Goal: Information Seeking & Learning: Understand process/instructions

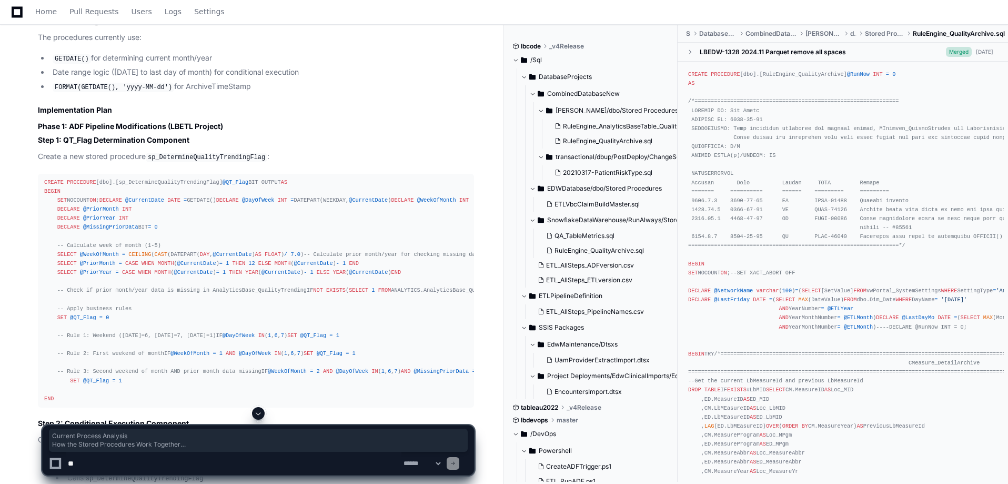
scroll to position [1040, 0]
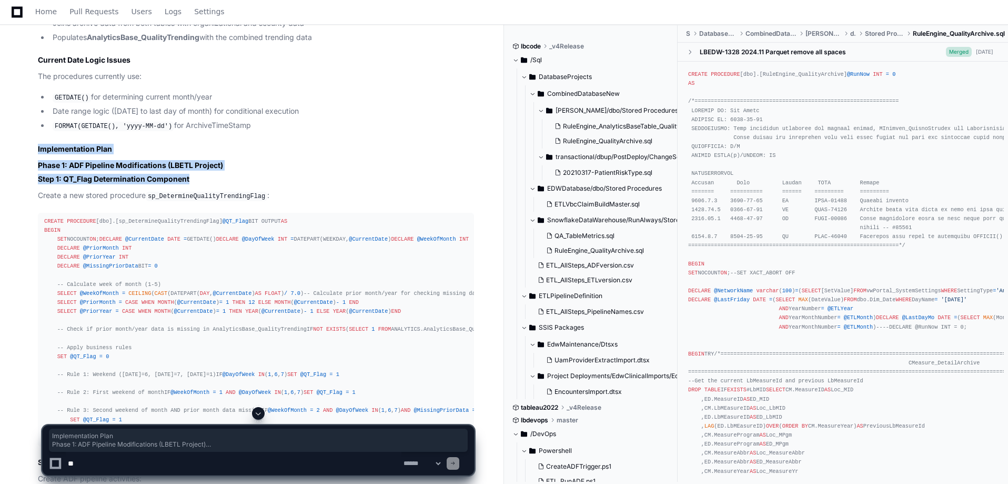
drag, startPoint x: 191, startPoint y: 176, endPoint x: 36, endPoint y: 148, distance: 157.1
copy article "Implementation Plan Phase 1: ADF Pipeline Modifications (LBETL Project) Step 1:…"
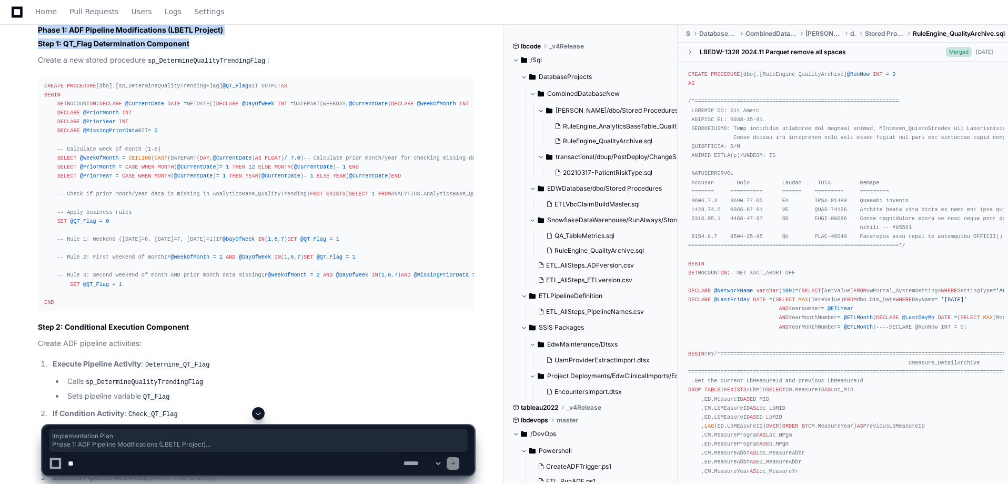
scroll to position [987, 0]
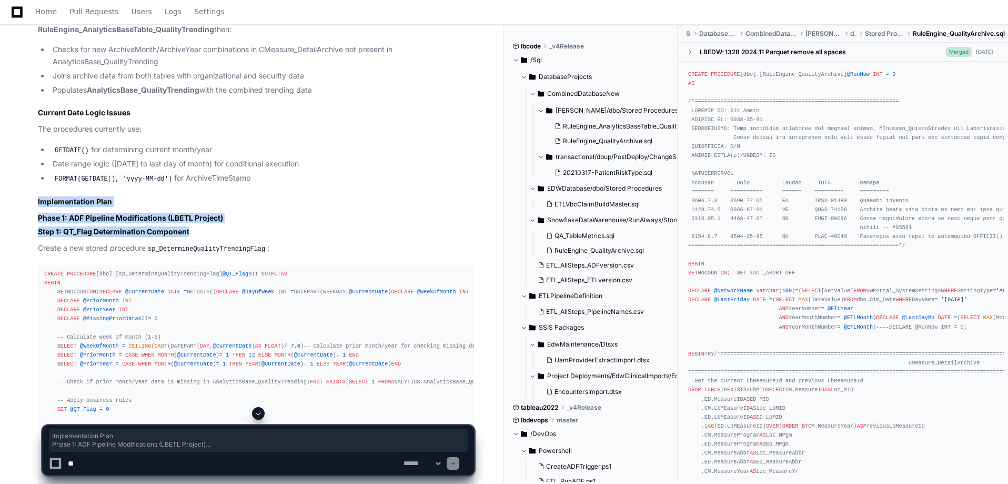
click at [196, 229] on h4 "Step 1: QT_Flag Determination Component" at bounding box center [256, 231] width 436 height 11
drag, startPoint x: 195, startPoint y: 229, endPoint x: 34, endPoint y: 202, distance: 163.4
copy article "Implementation Plan Phase 1: ADF Pipeline Modifications (LBETL Project) Step 1:…"
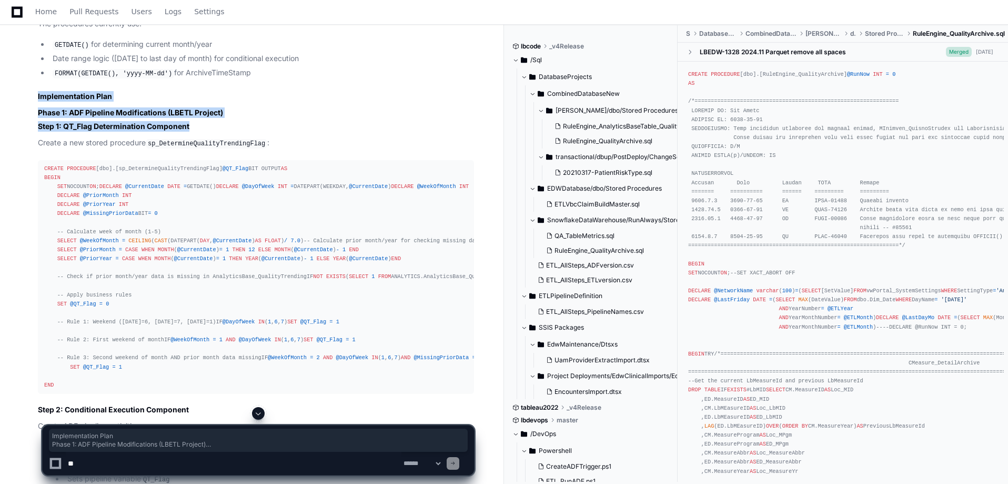
scroll to position [1040, 0]
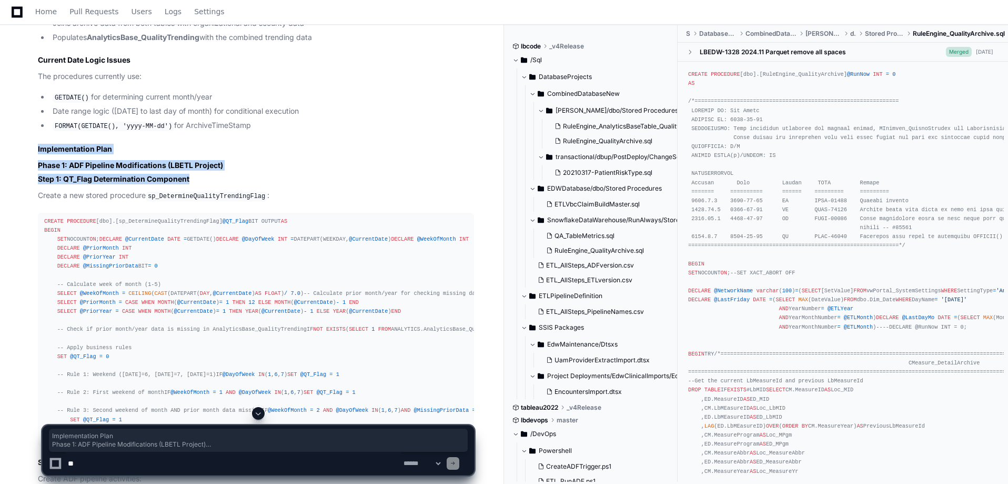
copy article "Implementation Plan Phase 1: ADF Pipeline Modifications (LBETL Project) Step 1:…"
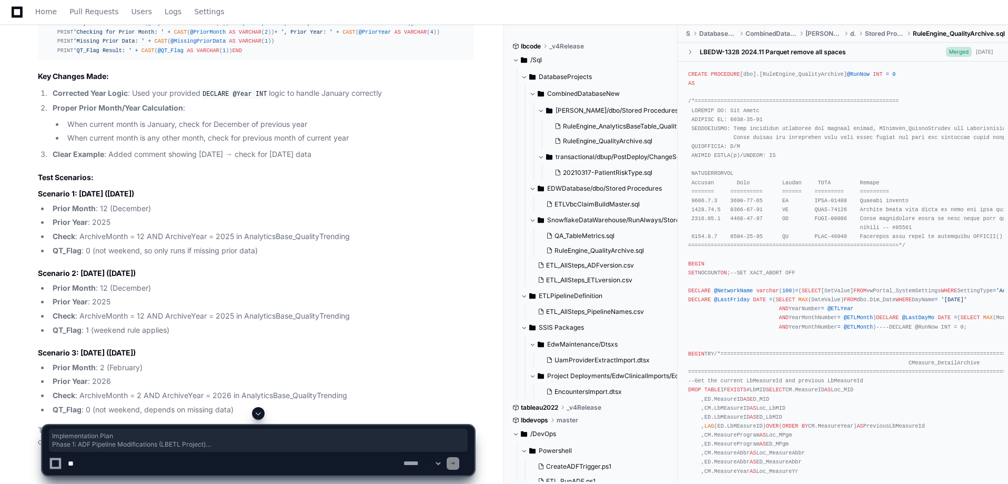
scroll to position [3303, 0]
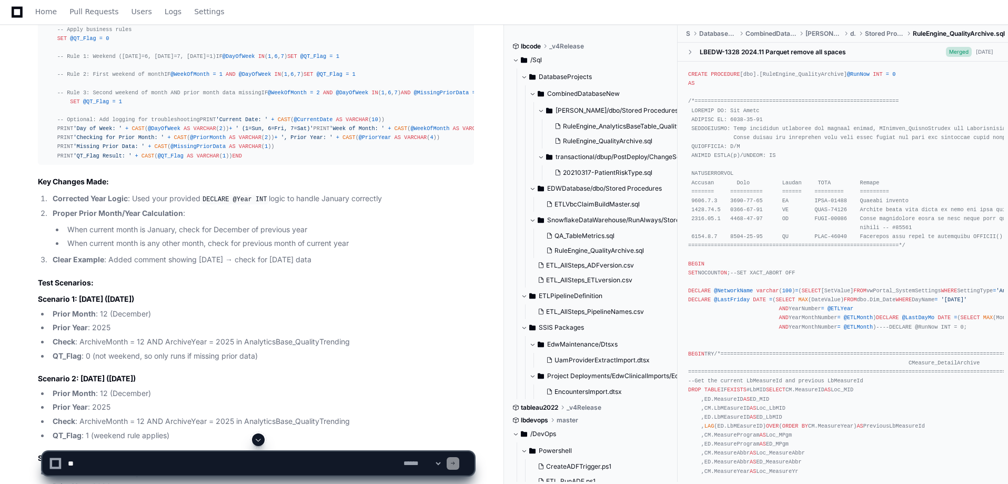
scroll to position [3093, 0]
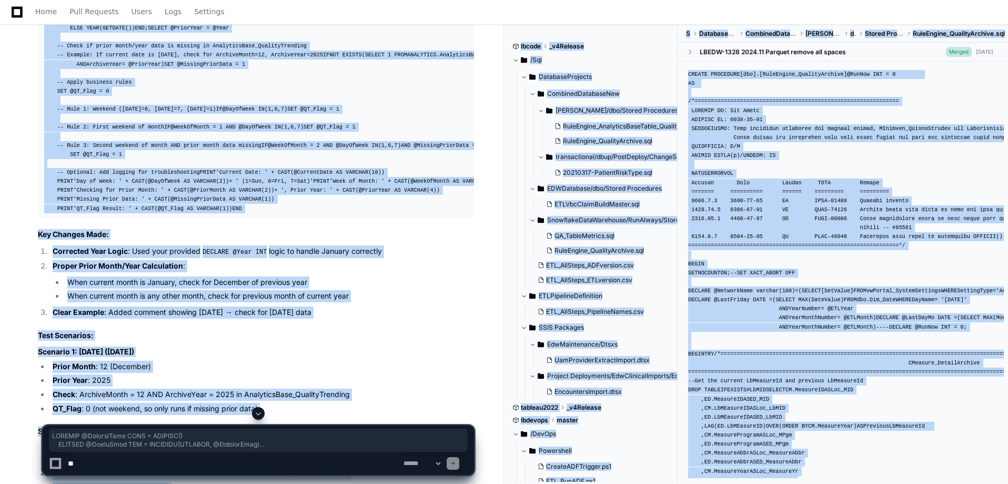
drag, startPoint x: 56, startPoint y: 122, endPoint x: 124, endPoint y: 414, distance: 300.0
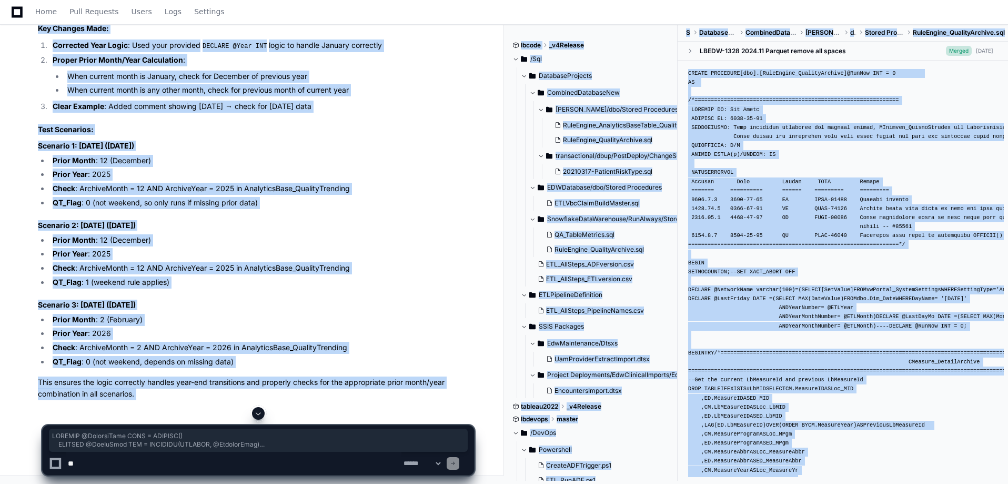
scroll to position [3356, 0]
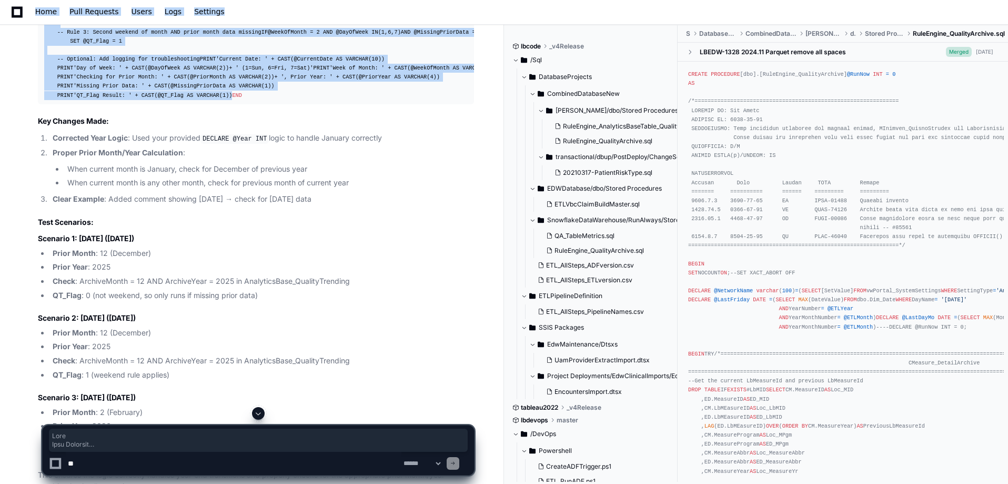
scroll to position [3152, 0]
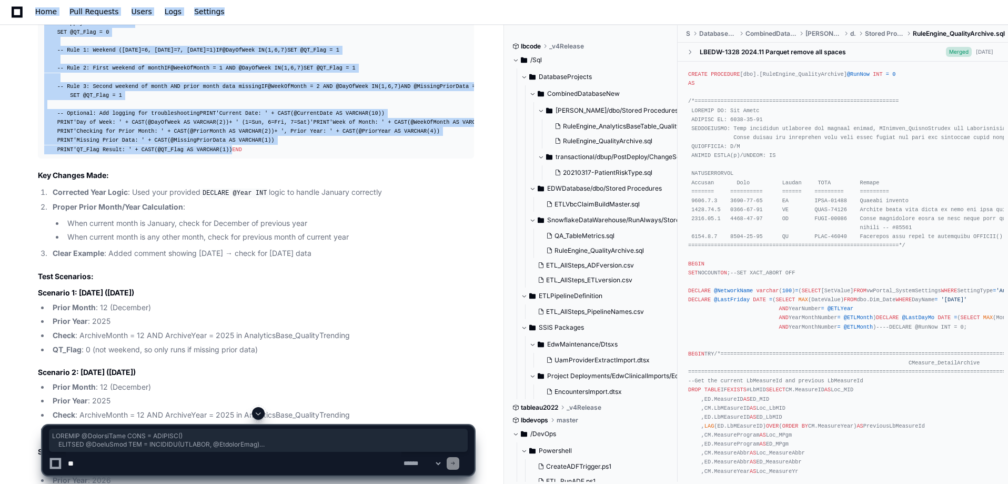
drag, startPoint x: 222, startPoint y: 344, endPoint x: 23, endPoint y: 63, distance: 344.8
click at [23, 63] on div "Thinking The user is clarifying the logic for Step 1 - the QT_Flag determinatio…" at bounding box center [245, 138] width 457 height 818
copy div "DECLARE @CurrentDate DATE = GETDATE() DECLARE @DayOfWeek INT = DATEPART(WEEKDAY…"
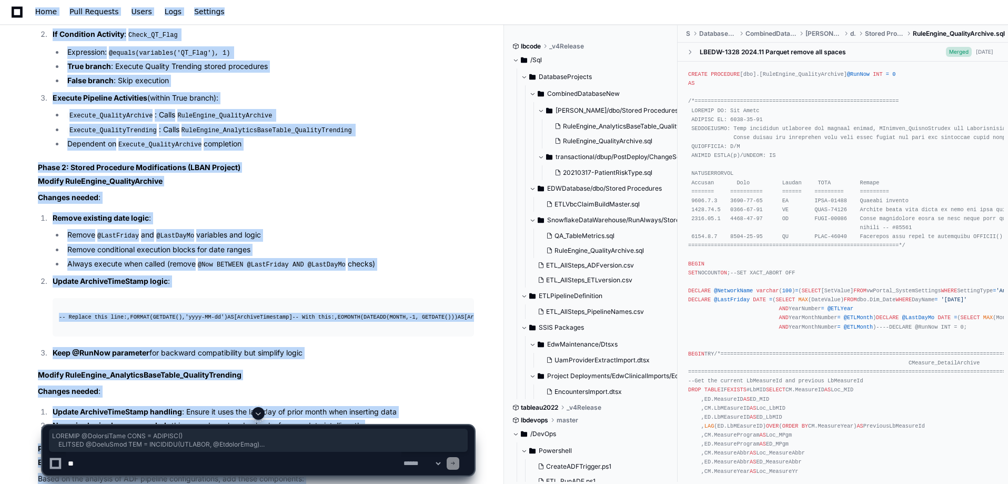
scroll to position [1573, 0]
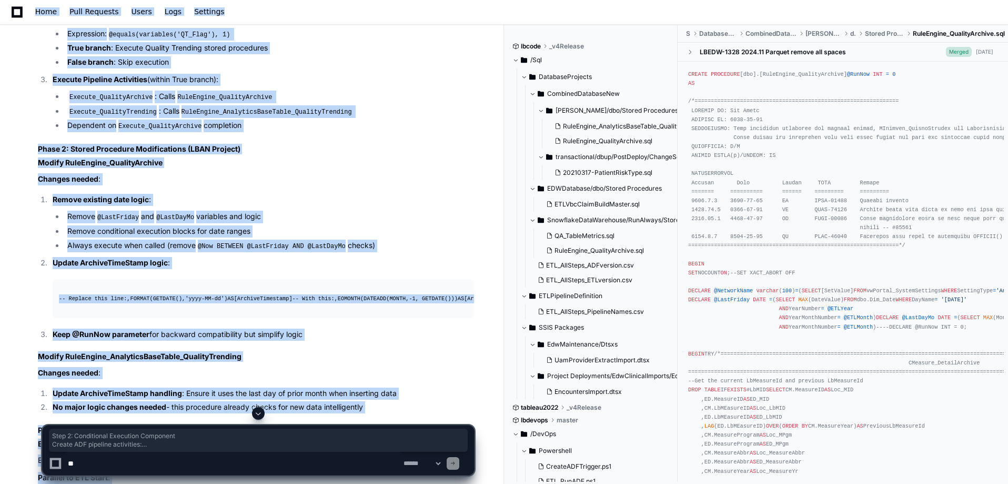
drag, startPoint x: 239, startPoint y: 283, endPoint x: 33, endPoint y: 85, distance: 286.6
click at [33, 85] on div "RuleEngine_QualityArchive.sql 1 RuleEngine_AnalyticsBaseTable_QualityTrending.s…" at bounding box center [245, 197] width 457 height 1857
copy article "Step 2: Conditional Execution Component Create ADF pipeline activities: Execute…"
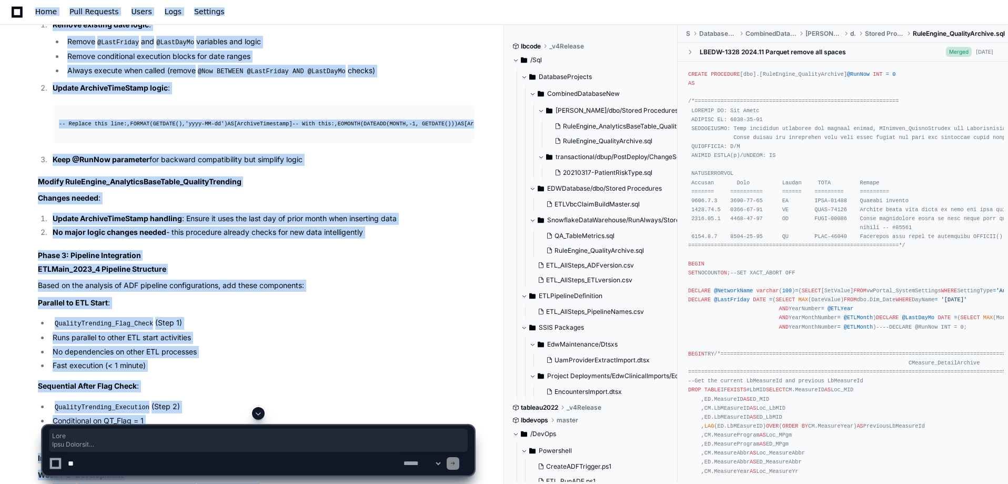
scroll to position [1724, 0]
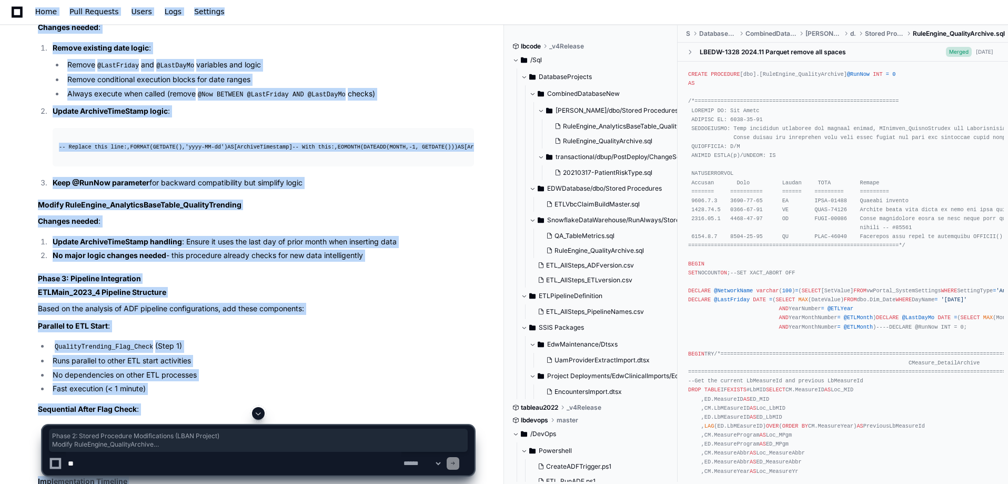
drag, startPoint x: 312, startPoint y: 213, endPoint x: 21, endPoint y: 158, distance: 296.7
click at [21, 158] on div "RuleEngine_QualityArchive.sql 1 RuleEngine_AnalyticsBaseTable_QualityTrending.s…" at bounding box center [245, 45] width 457 height 1857
copy article "Phase 2: Stored Procedure Modifications (LBAN Project) Modify RuleEngine_Qualit…"
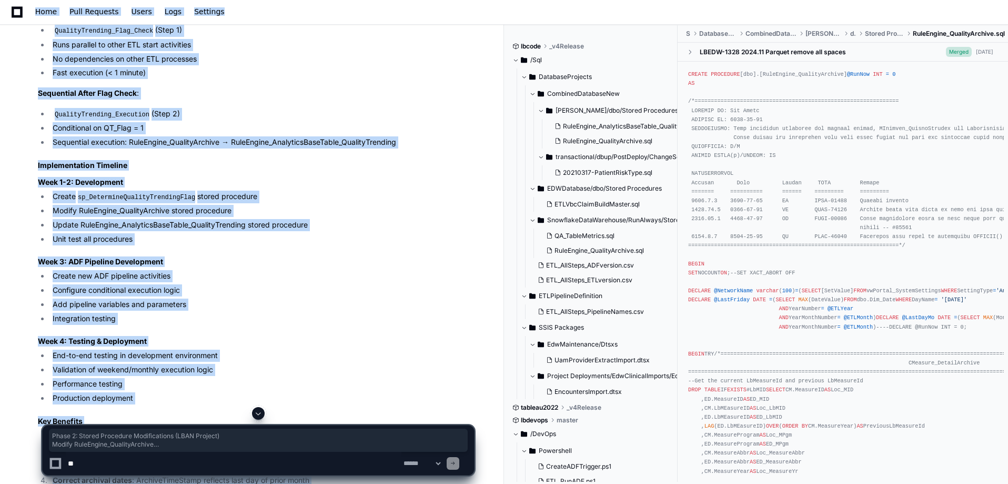
scroll to position [1987, 0]
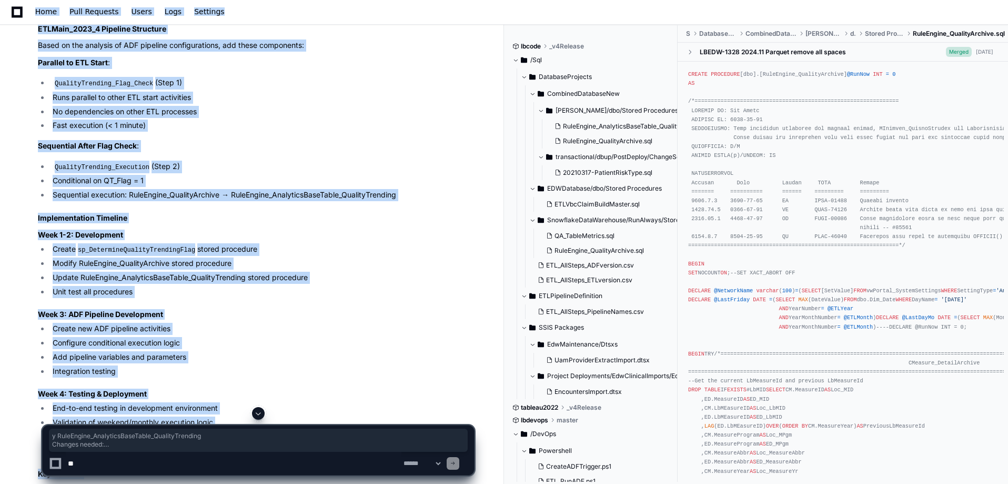
drag, startPoint x: 373, startPoint y: 188, endPoint x: 61, endPoint y: 139, distance: 316.4
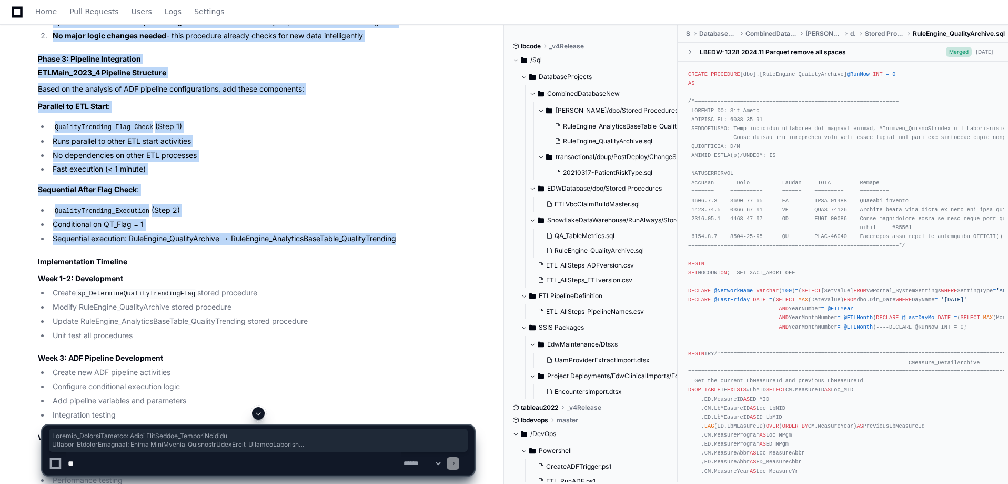
scroll to position [1749, 0]
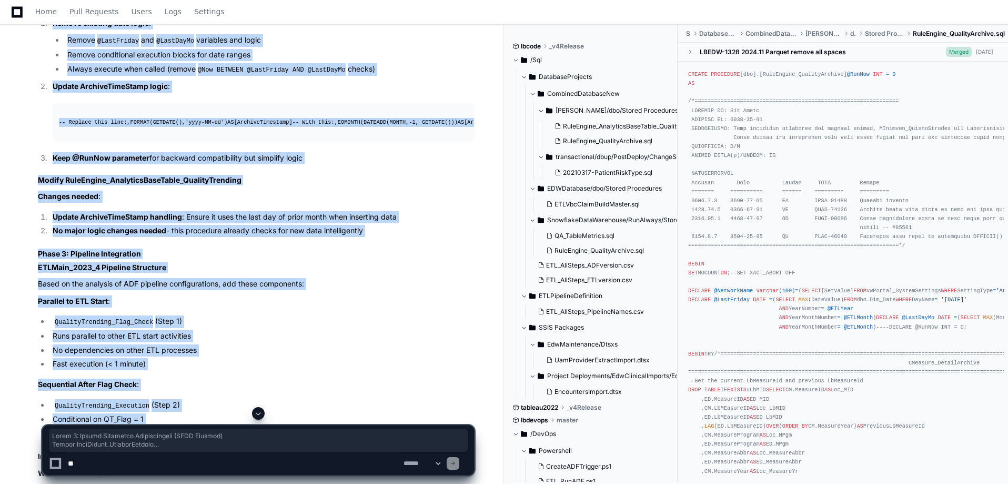
drag, startPoint x: 408, startPoint y: 233, endPoint x: -49, endPoint y: 121, distance: 470.3
click at [0, 121] on html "Lightbeam Health Lightbeam Health Solutions Docs Feedback Home Pull Requests Us…" at bounding box center [504, 142] width 1008 height 3782
copy article "Phase 2: Stored Procedure Modifications (LBAN Project) Modify RuleEngine_Qualit…"
